Goal: Task Accomplishment & Management: Manage account settings

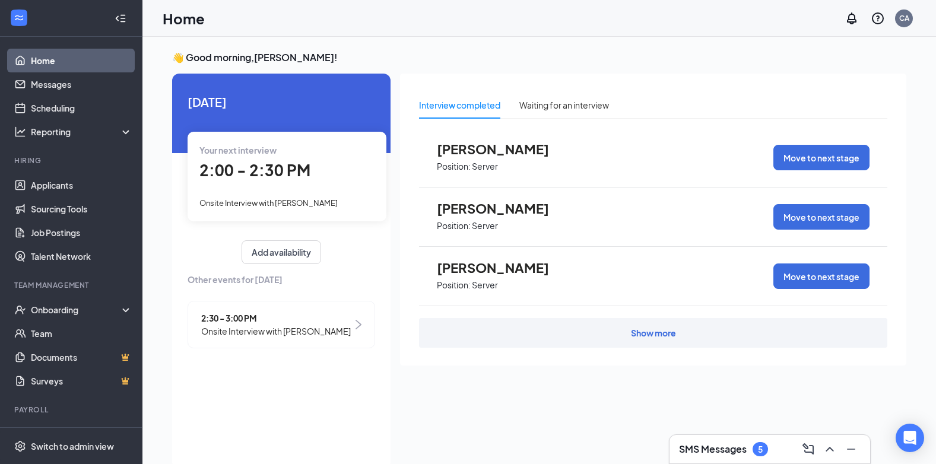
click at [313, 198] on span "Onsite Interview with [PERSON_NAME]" at bounding box center [268, 202] width 138 height 9
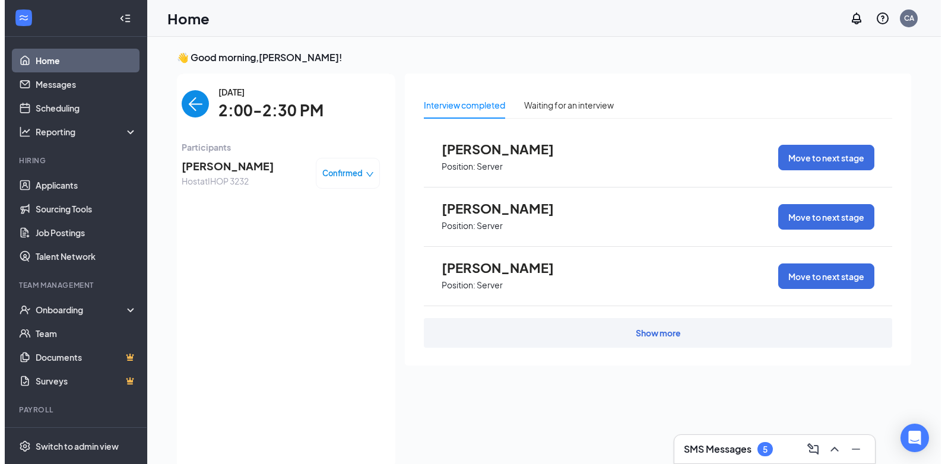
scroll to position [5, 0]
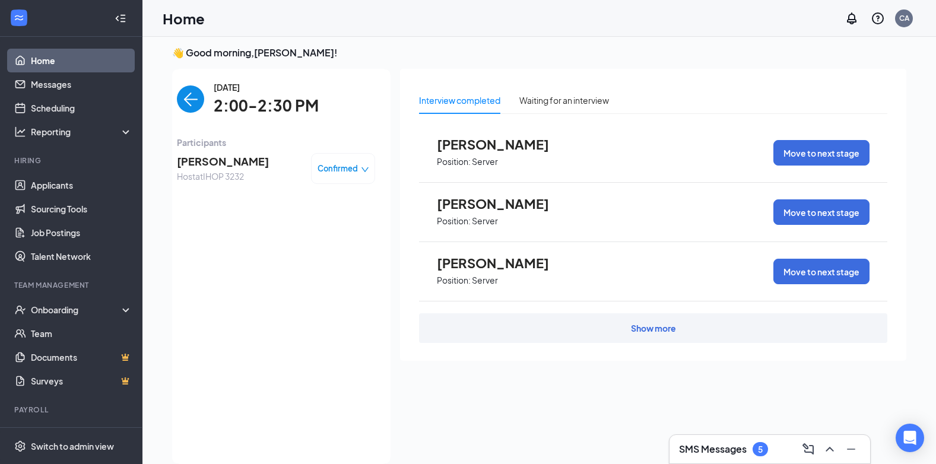
click at [199, 163] on span "[PERSON_NAME]" at bounding box center [223, 161] width 92 height 17
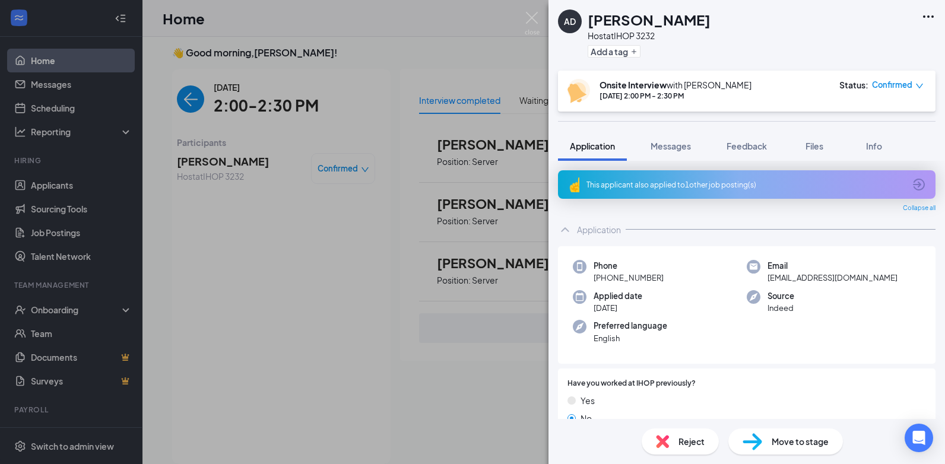
click at [242, 183] on div "AD [PERSON_NAME] Host at IHOP 3232 Add a tag Onsite Interview with [PERSON_NAME…" at bounding box center [472, 232] width 945 height 464
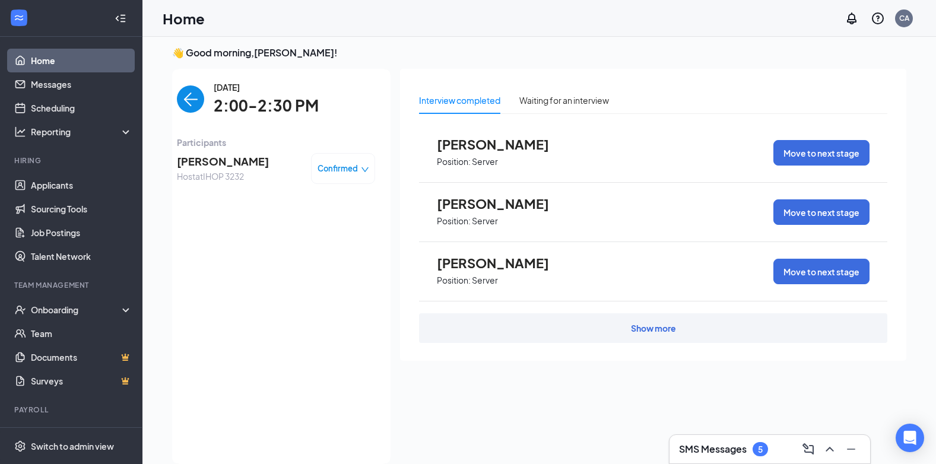
click at [191, 99] on img "back-button" at bounding box center [190, 98] width 27 height 27
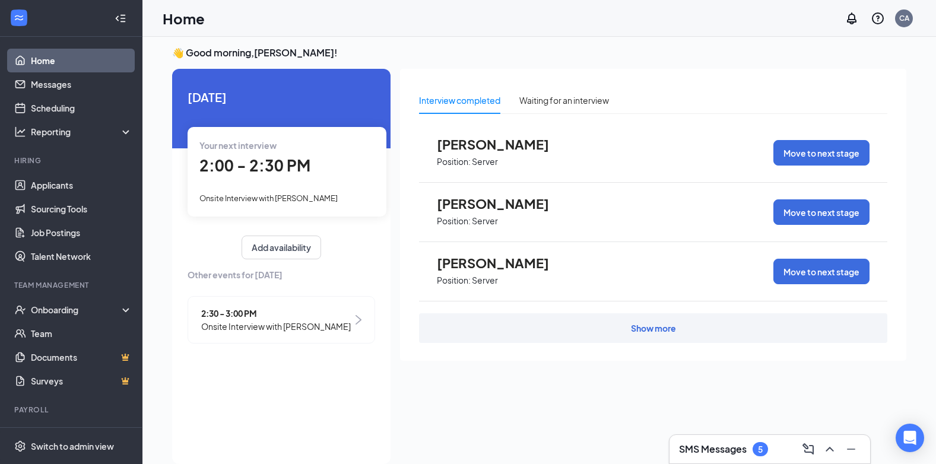
click at [247, 315] on span "2:30 - 3:00 PM" at bounding box center [276, 313] width 150 height 13
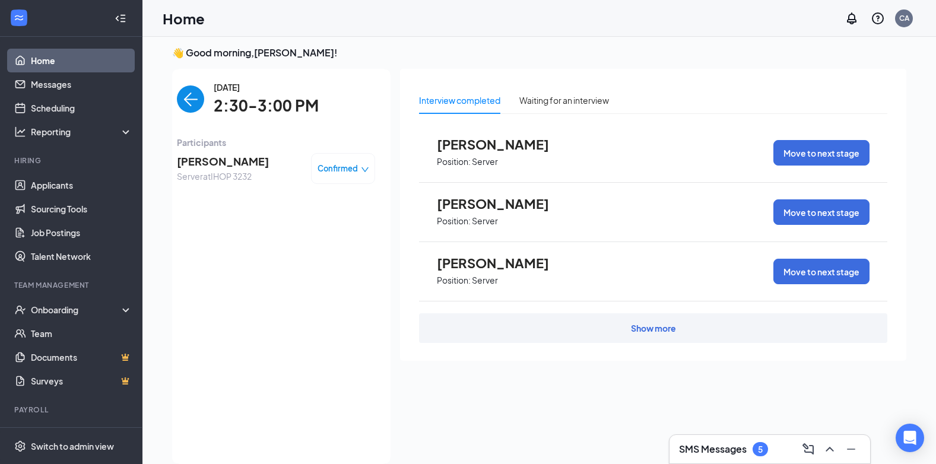
click at [203, 158] on span "[PERSON_NAME]" at bounding box center [223, 161] width 92 height 17
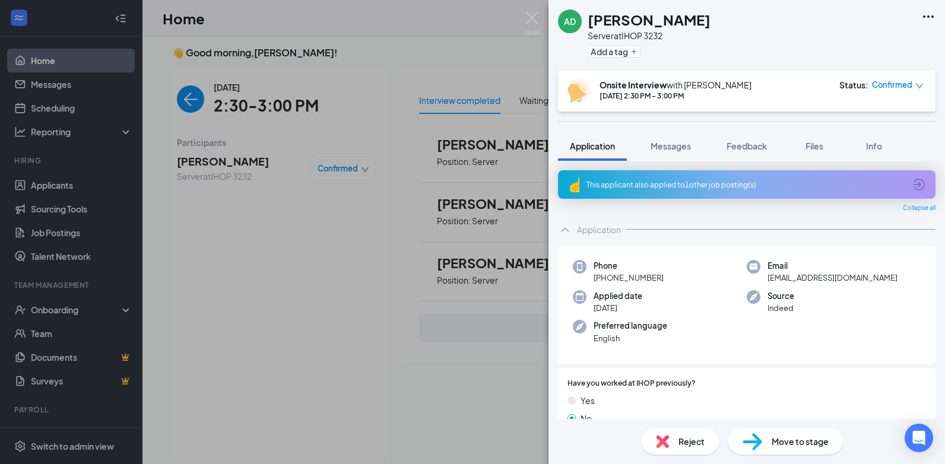
click at [389, 273] on div "AD [PERSON_NAME] Server at IHOP 3232 Add a tag Onsite Interview with [PERSON_NA…" at bounding box center [472, 232] width 945 height 464
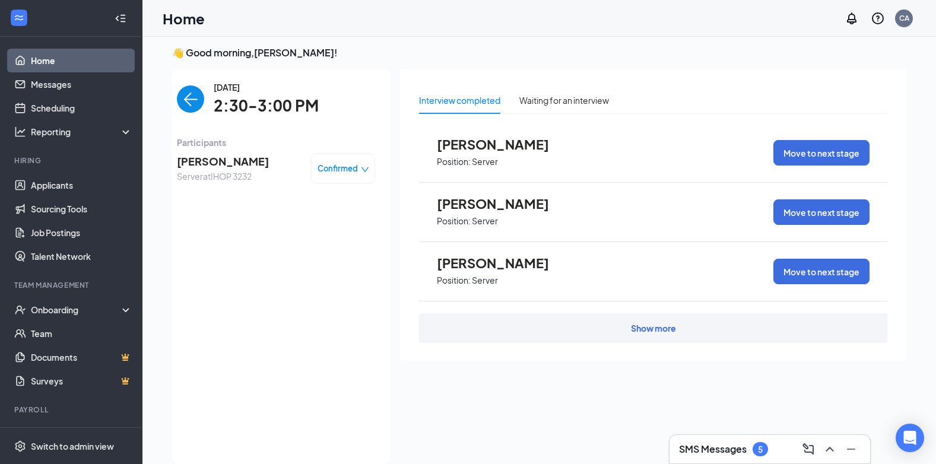
click at [197, 100] on img "back-button" at bounding box center [190, 98] width 27 height 27
